Goal: Find specific page/section: Find specific page/section

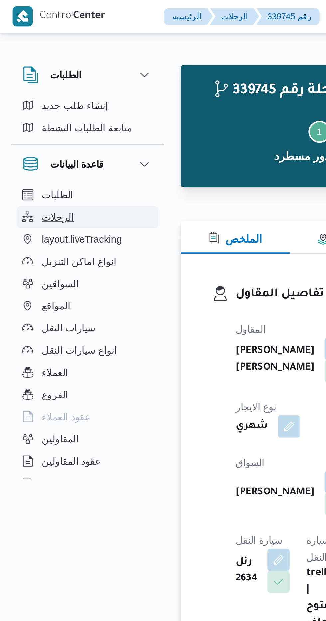
click at [28, 102] on span "الرحلات" at bounding box center [27, 104] width 15 height 8
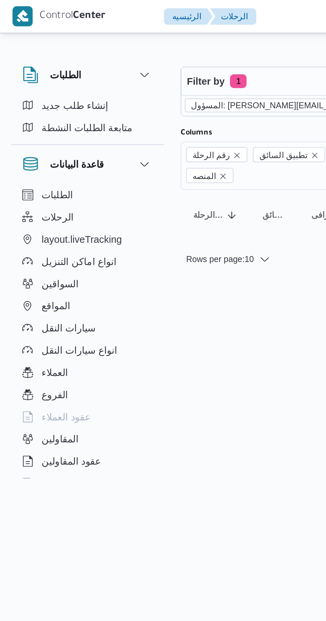
click at [211, 50] on icon "remove selected entity" at bounding box center [213, 51] width 4 height 4
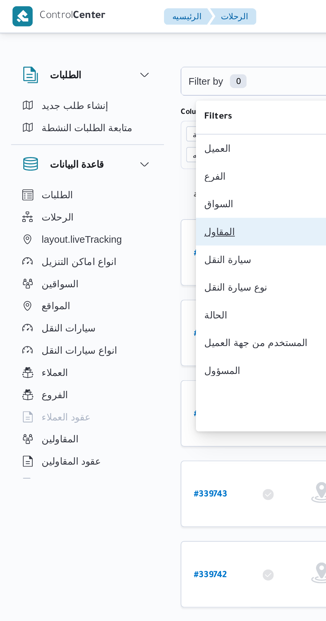
click at [106, 114] on div "المقاول" at bounding box center [134, 110] width 72 height 5
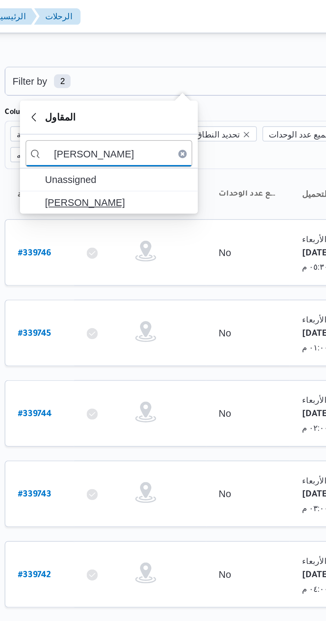
type input "[PERSON_NAME]"
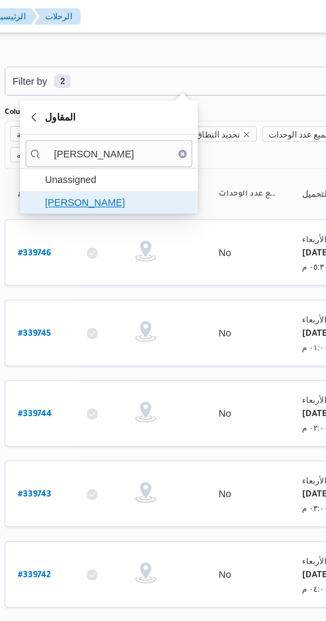
click at [128, 96] on span "[PERSON_NAME]" at bounding box center [140, 97] width 69 height 8
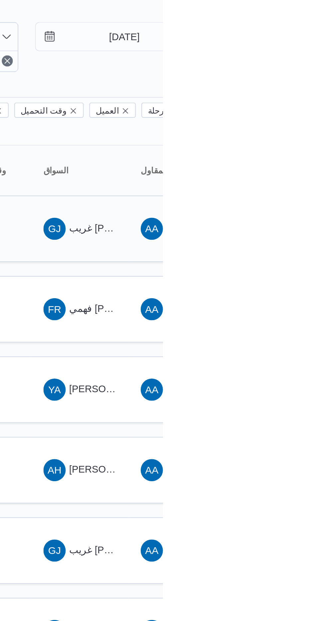
click at [295, 126] on span "GJ غريب [PERSON_NAME]" at bounding box center [285, 131] width 35 height 11
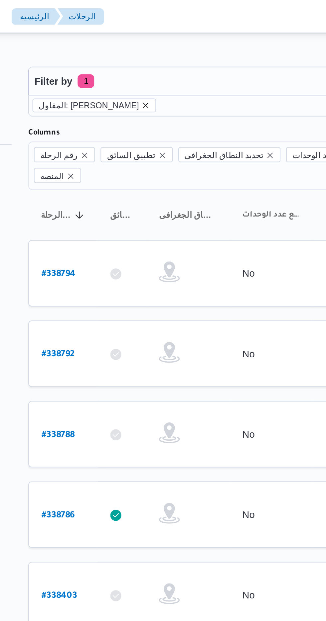
click at [145, 51] on icon "remove selected entity" at bounding box center [143, 51] width 4 height 4
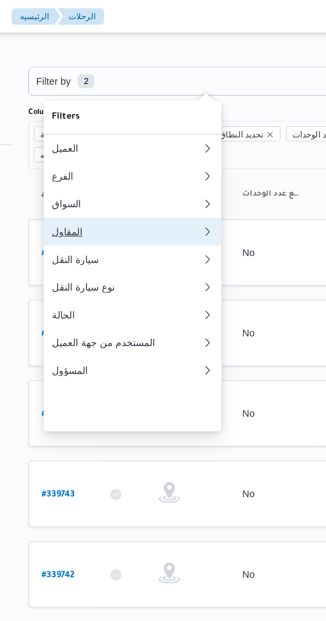
click at [107, 114] on div "المقاول" at bounding box center [132, 110] width 69 height 5
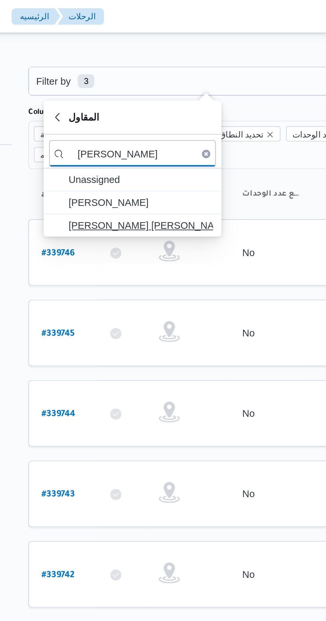
type input "[PERSON_NAME]"
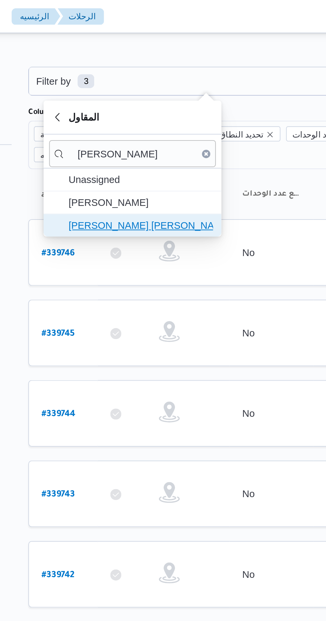
click at [118, 105] on span "[PERSON_NAME] [PERSON_NAME]" at bounding box center [140, 108] width 69 height 8
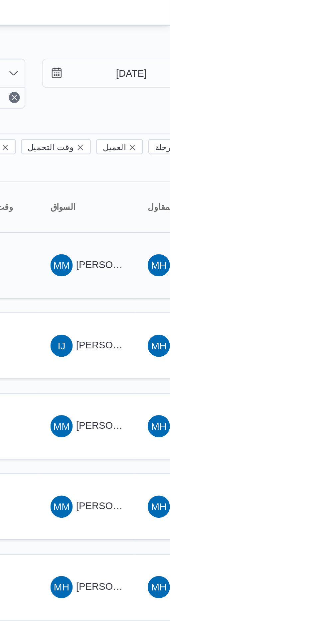
click at [294, 128] on span "[PERSON_NAME] [PERSON_NAME]" at bounding box center [320, 130] width 78 height 5
